Goal: Information Seeking & Learning: Learn about a topic

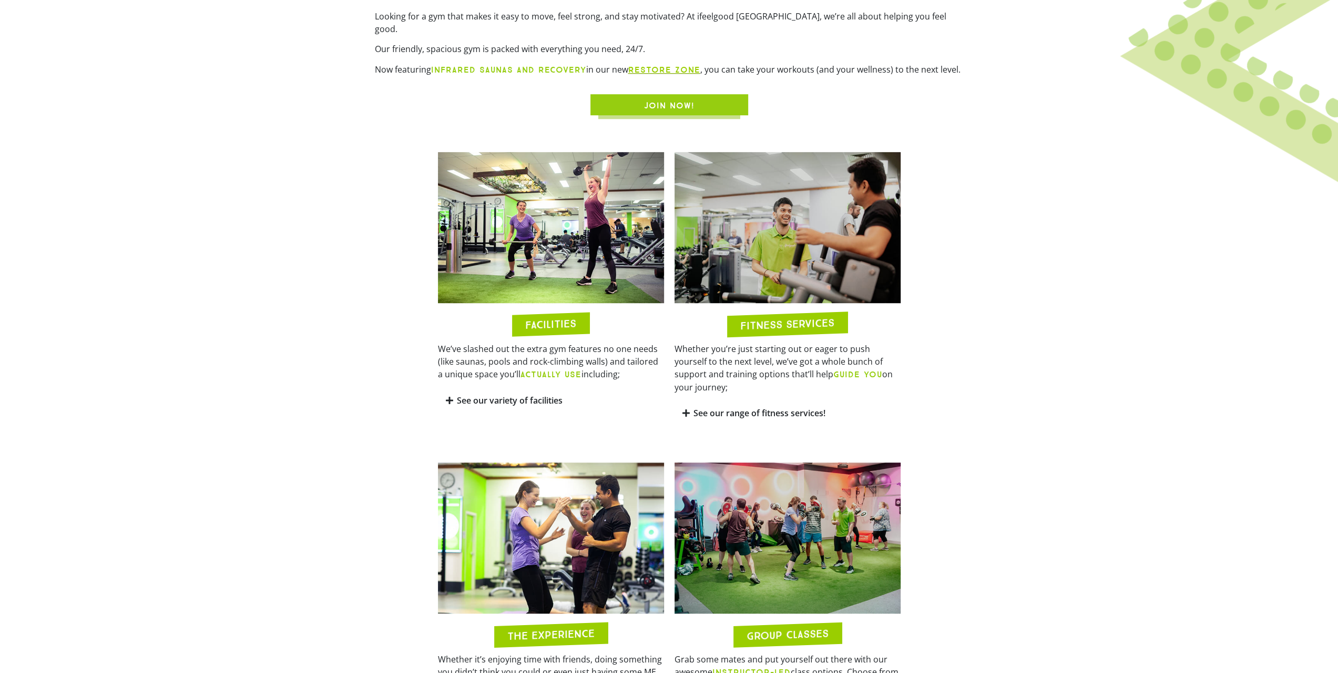
scroll to position [526, 0]
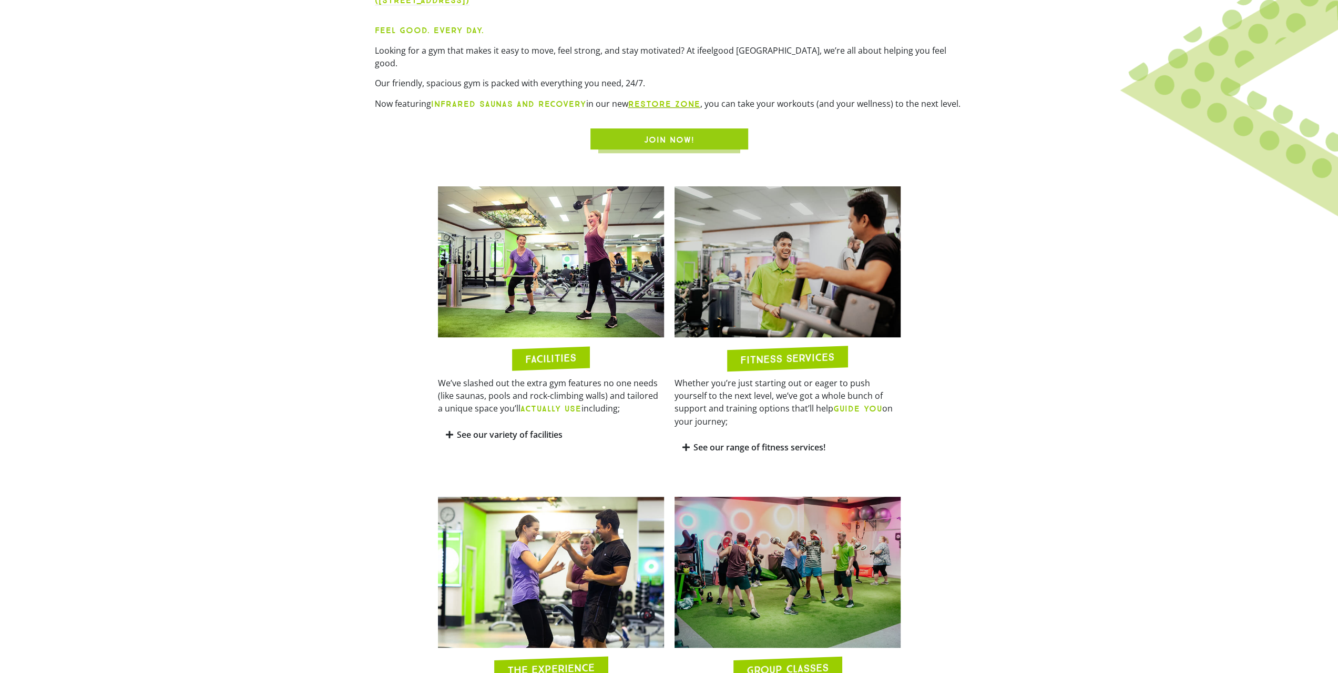
click at [726, 441] on link "See our range of fitness services!" at bounding box center [760, 447] width 132 height 12
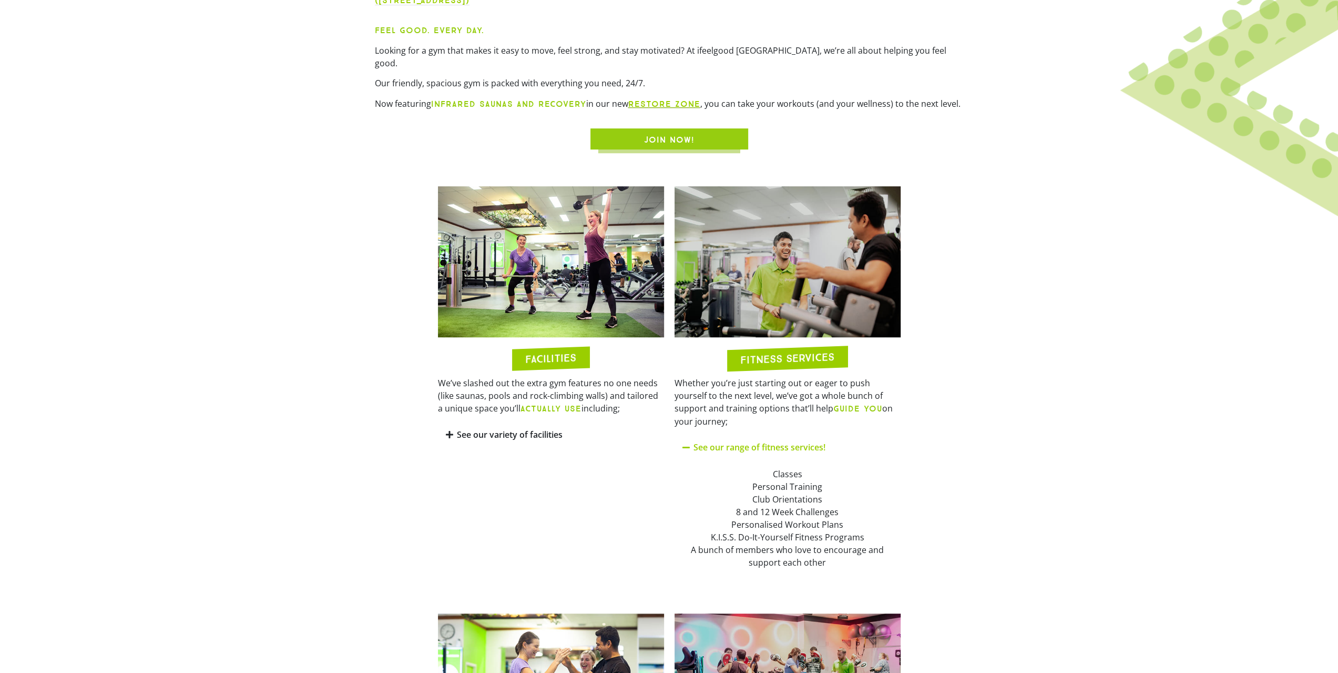
click at [604, 422] on div "See our variety of facilities" at bounding box center [551, 434] width 226 height 25
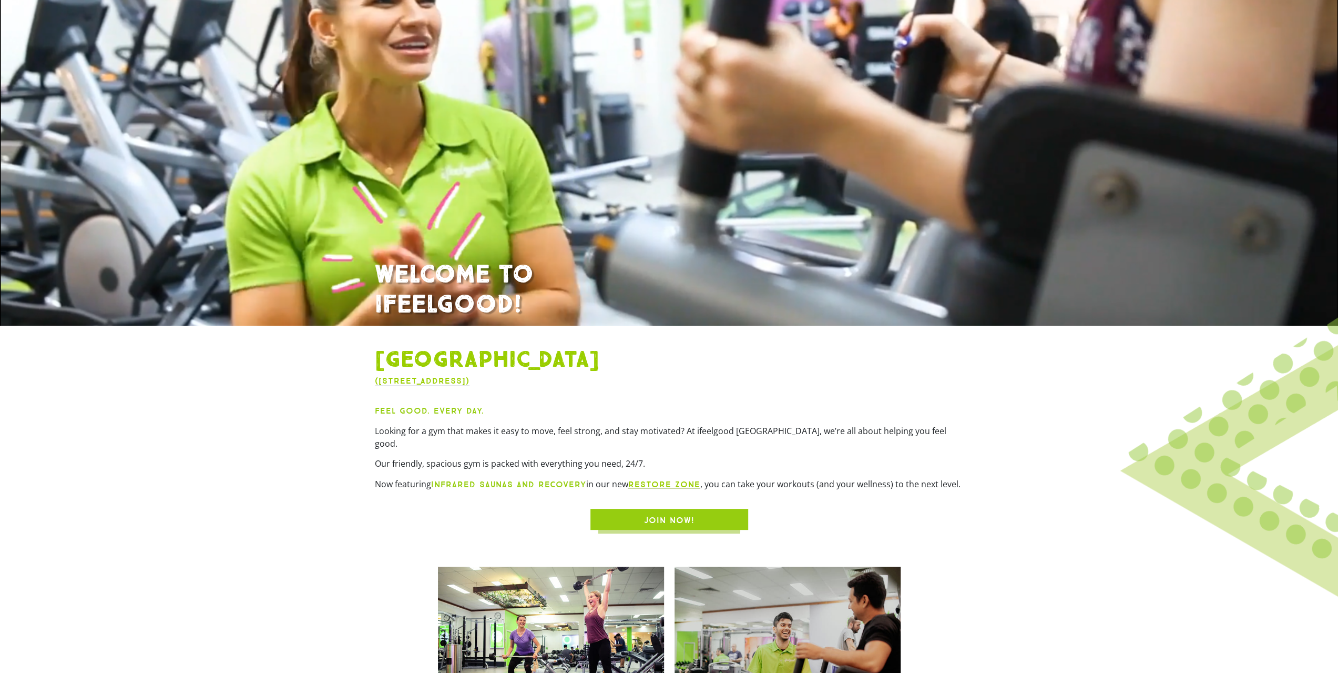
scroll to position [0, 0]
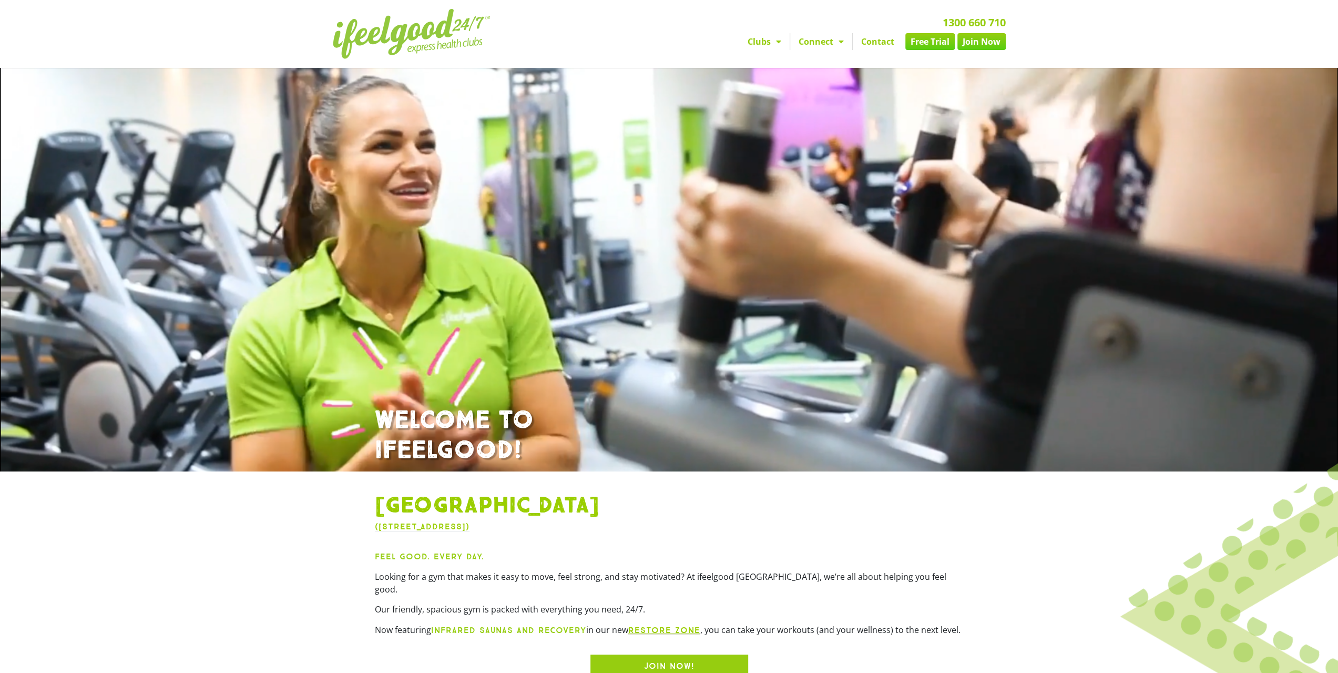
click at [464, 39] on img at bounding box center [412, 34] width 158 height 50
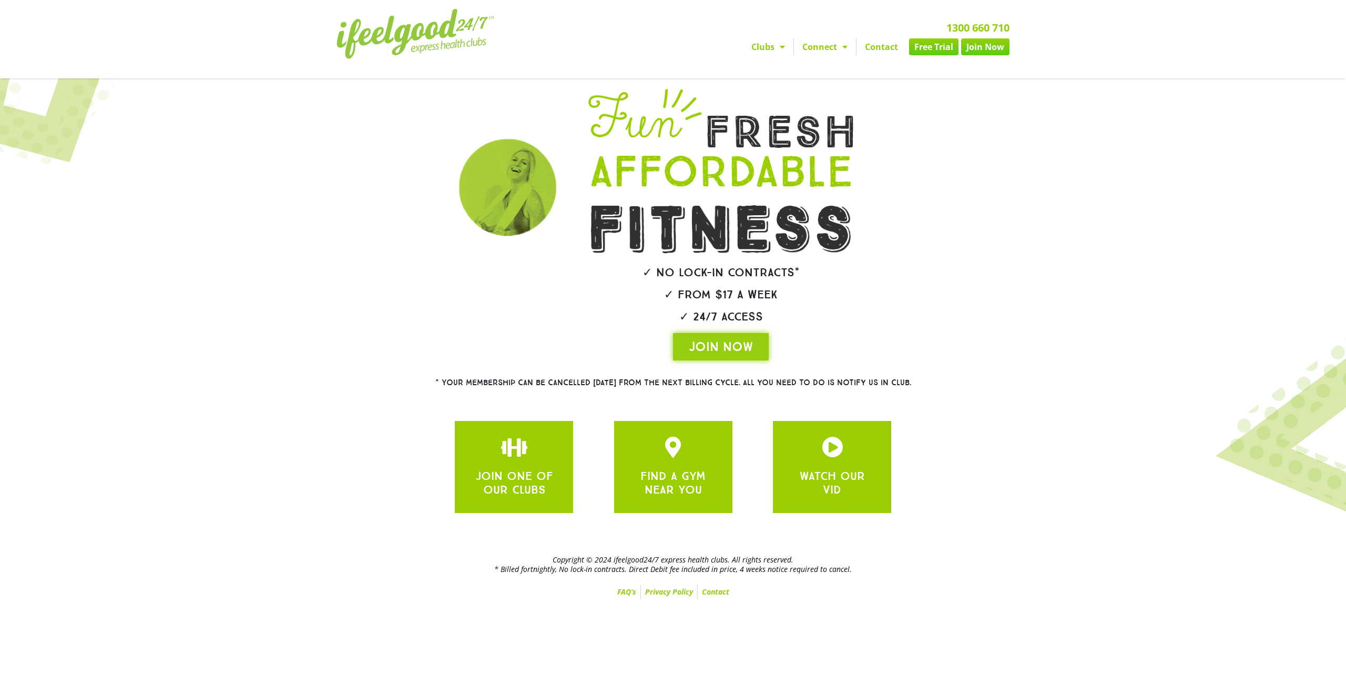
click at [637, 589] on link "FAQ’s" at bounding box center [626, 591] width 27 height 15
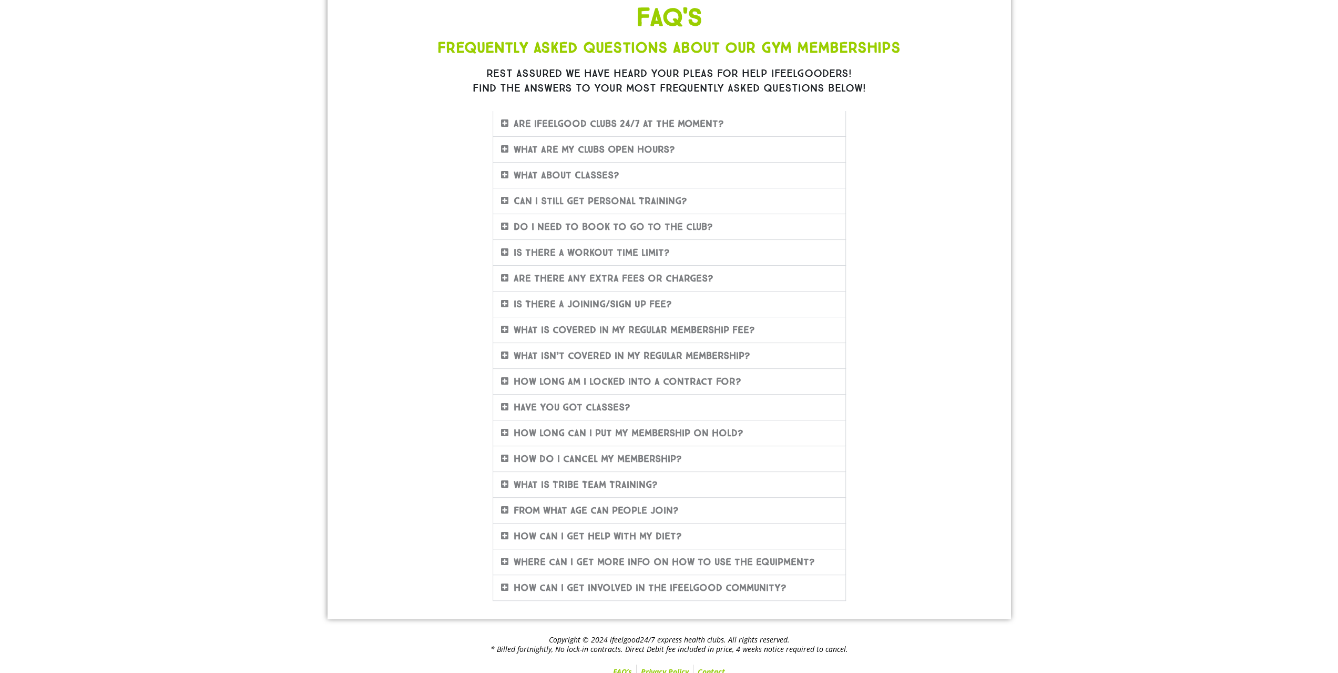
scroll to position [118, 0]
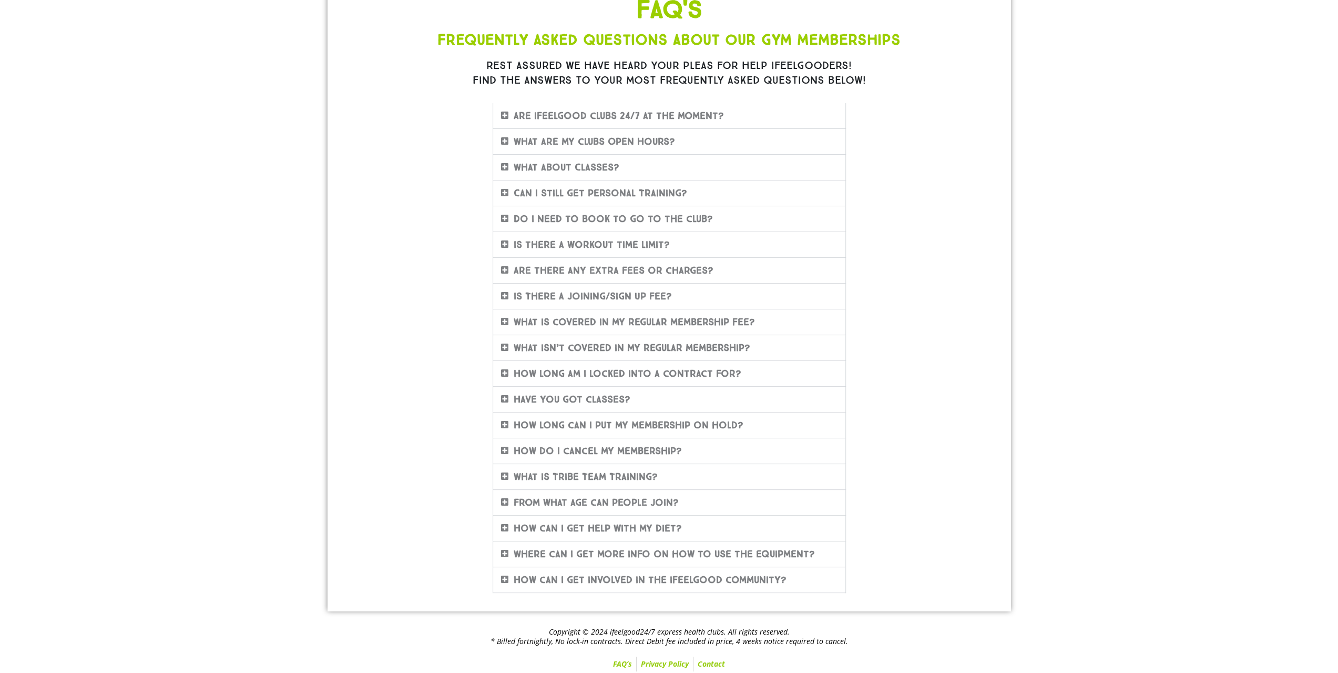
click at [669, 350] on link "What isn’t covered in my regular membership?" at bounding box center [632, 348] width 237 height 12
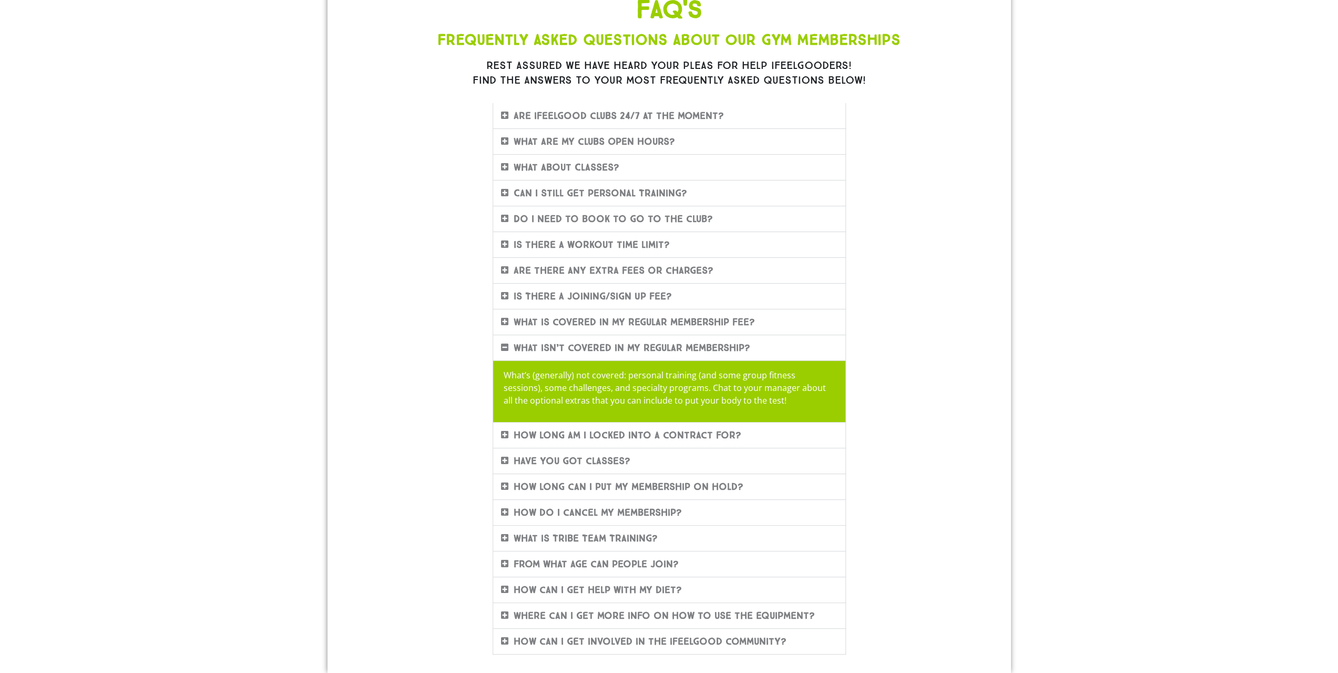
click at [938, 391] on div "FAQ'S Frequently Asked Questions About Our Gym Memberships Rest assured we have…" at bounding box center [669, 326] width 599 height 668
